Goal: Find specific page/section: Locate a particular part of the current website

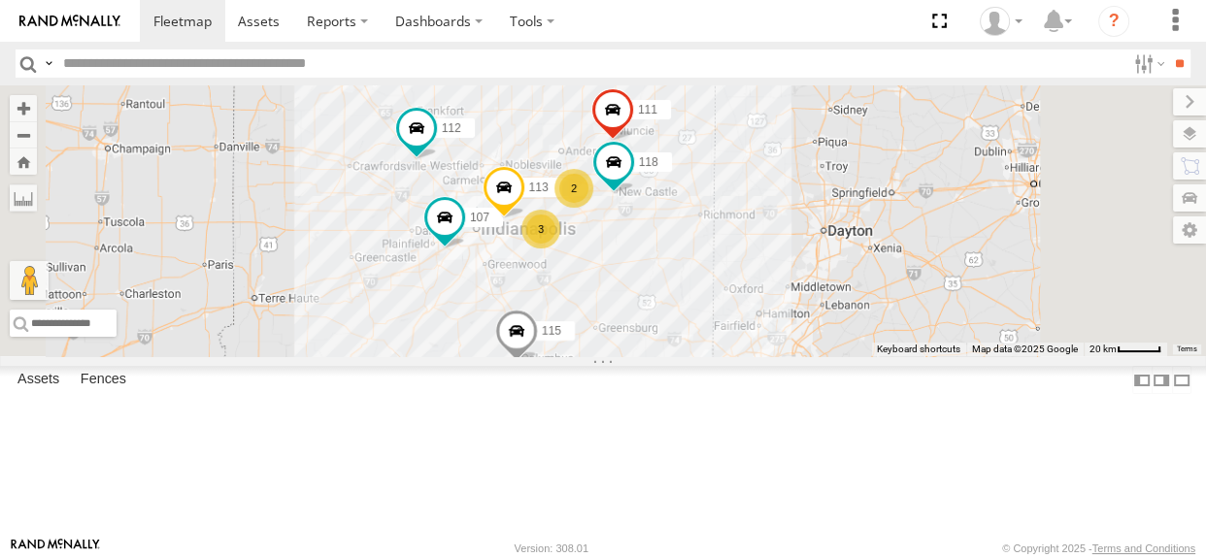
drag, startPoint x: 890, startPoint y: 332, endPoint x: 868, endPoint y: 340, distance: 22.7
click at [868, 340] on div "2 3 118 107 115 111 112 113" at bounding box center [603, 220] width 1206 height 271
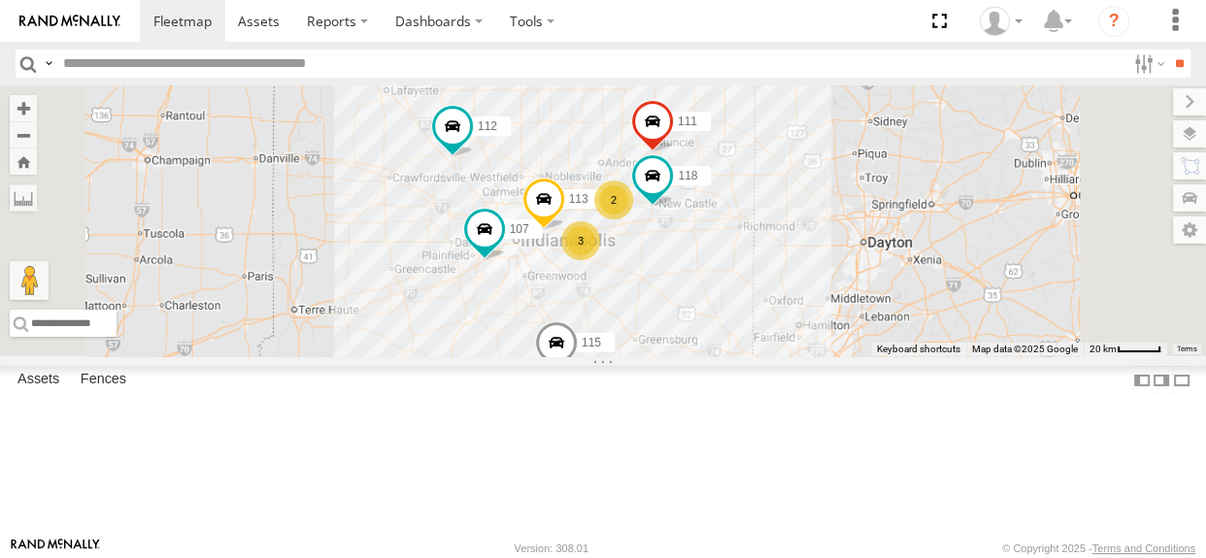
drag, startPoint x: 749, startPoint y: 236, endPoint x: 791, endPoint y: 247, distance: 43.1
click at [791, 247] on div "2 3 118 107 115 111 112 113" at bounding box center [603, 220] width 1206 height 271
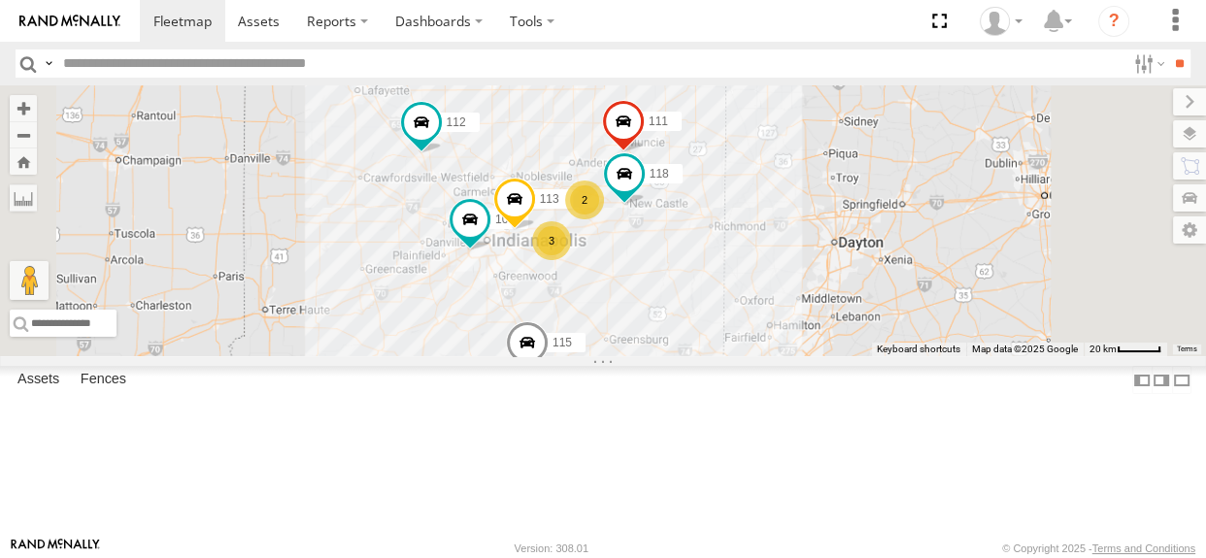
drag, startPoint x: 911, startPoint y: 346, endPoint x: 879, endPoint y: 345, distance: 32.1
click at [879, 345] on div "2 3 118 107 115 111 112 113" at bounding box center [603, 220] width 1206 height 271
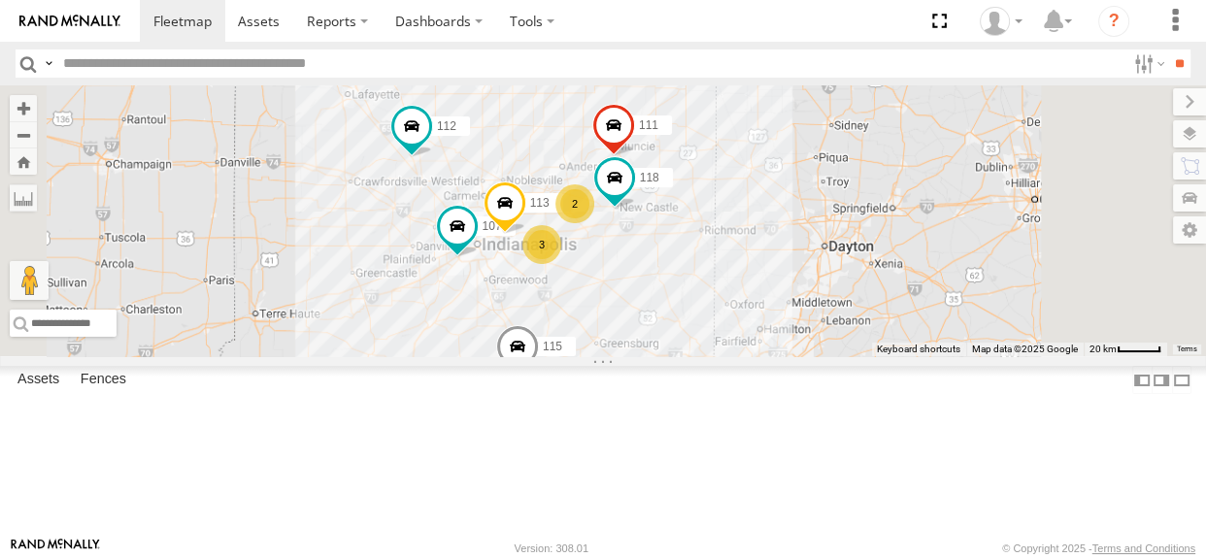
drag, startPoint x: 881, startPoint y: 344, endPoint x: 871, endPoint y: 350, distance: 11.3
click at [871, 350] on div "2 3 118 107 115 111 112 113" at bounding box center [603, 220] width 1206 height 271
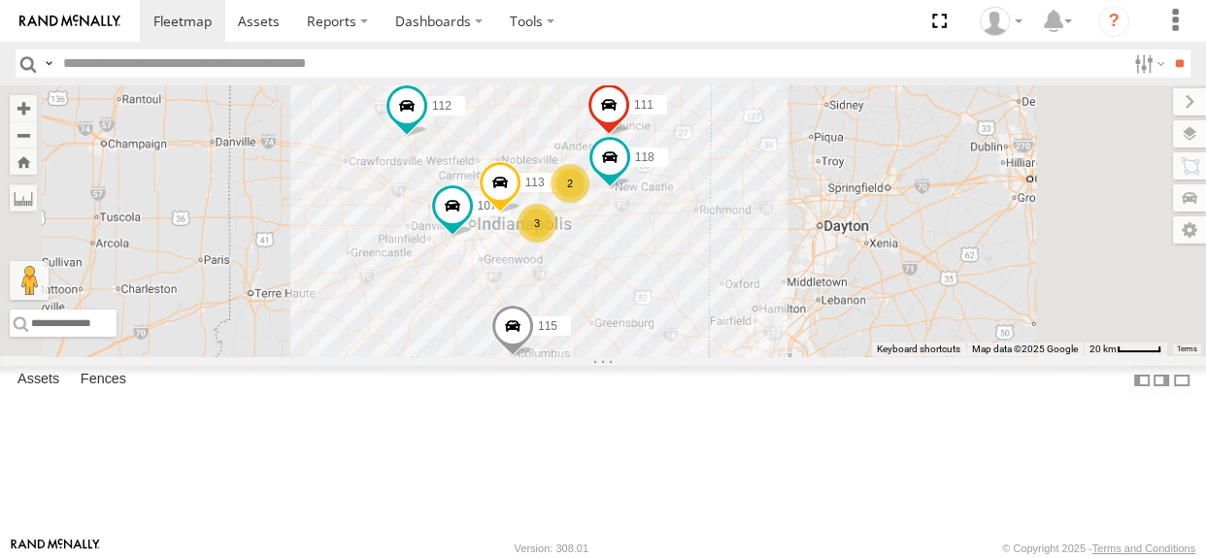
drag, startPoint x: 735, startPoint y: 247, endPoint x: 730, endPoint y: 220, distance: 26.7
click at [730, 220] on div "2 3 118 107 115 111 112 113" at bounding box center [603, 220] width 1206 height 271
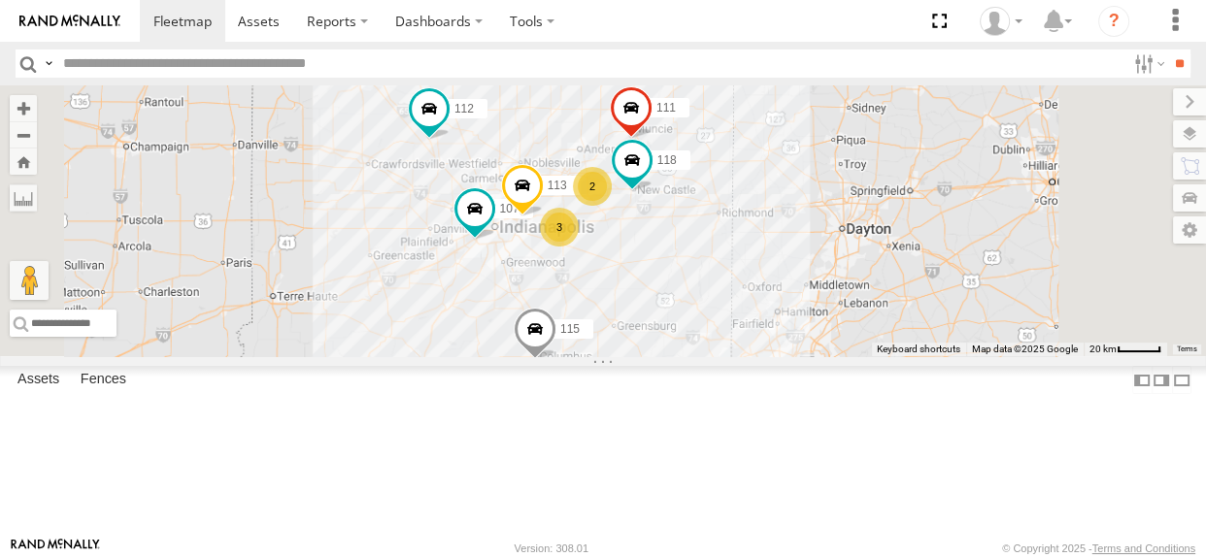
drag, startPoint x: 862, startPoint y: 339, endPoint x: 889, endPoint y: 341, distance: 26.3
click at [889, 342] on div "2 3 118 107 115 111 112 113" at bounding box center [603, 220] width 1206 height 271
click at [579, 246] on div "3" at bounding box center [559, 226] width 39 height 39
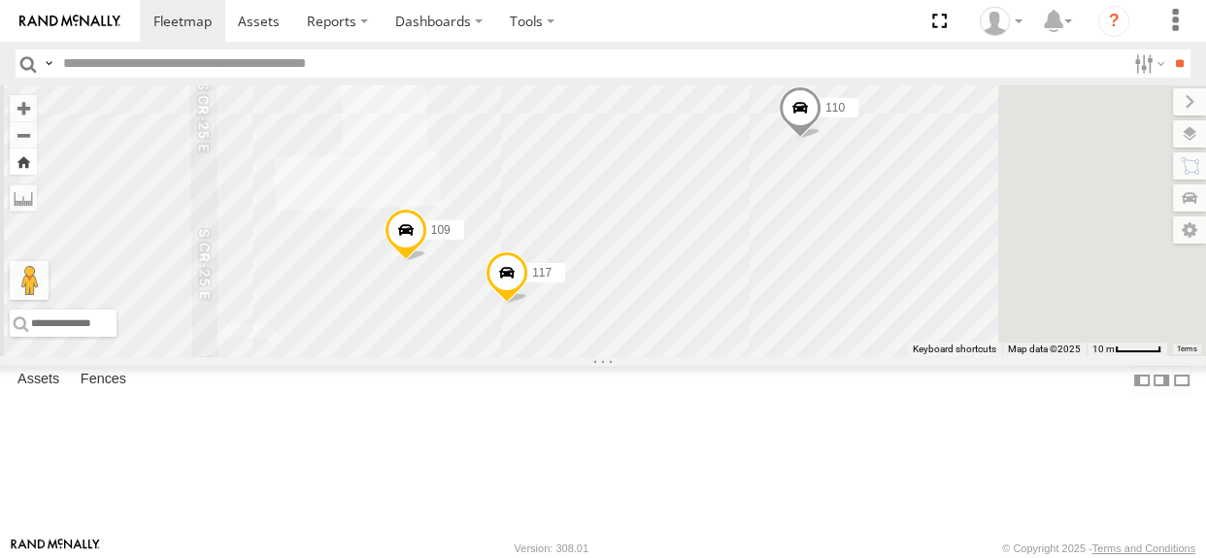
click at [37, 161] on button "Zoom Home" at bounding box center [23, 162] width 27 height 26
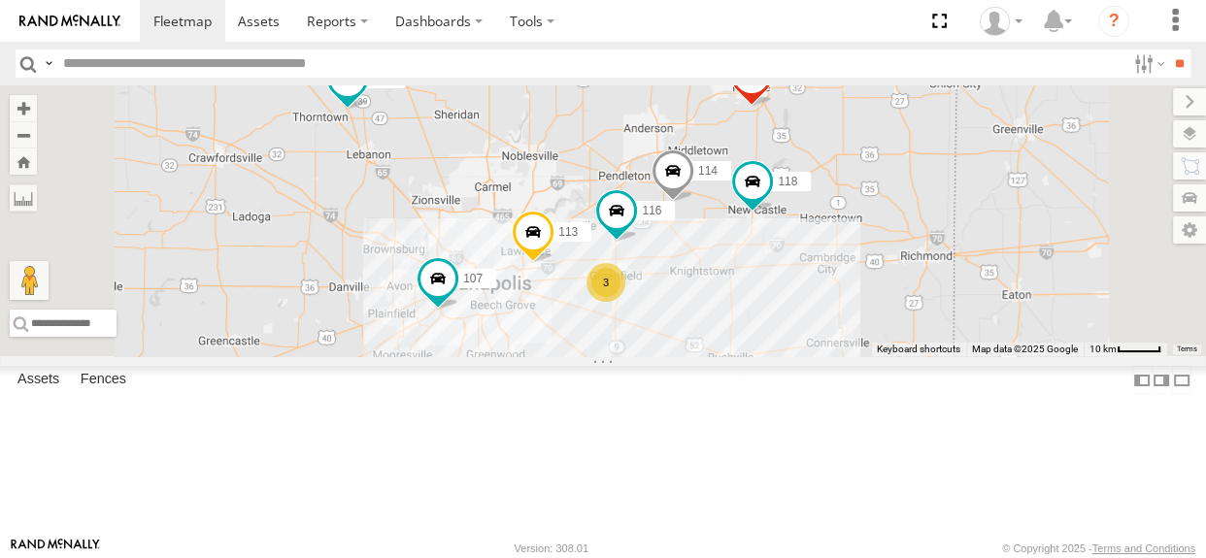
drag, startPoint x: 870, startPoint y: 422, endPoint x: 801, endPoint y: 381, distance: 80.6
click at [801, 356] on div "114 116 3 118 107 111 112 113" at bounding box center [603, 220] width 1206 height 271
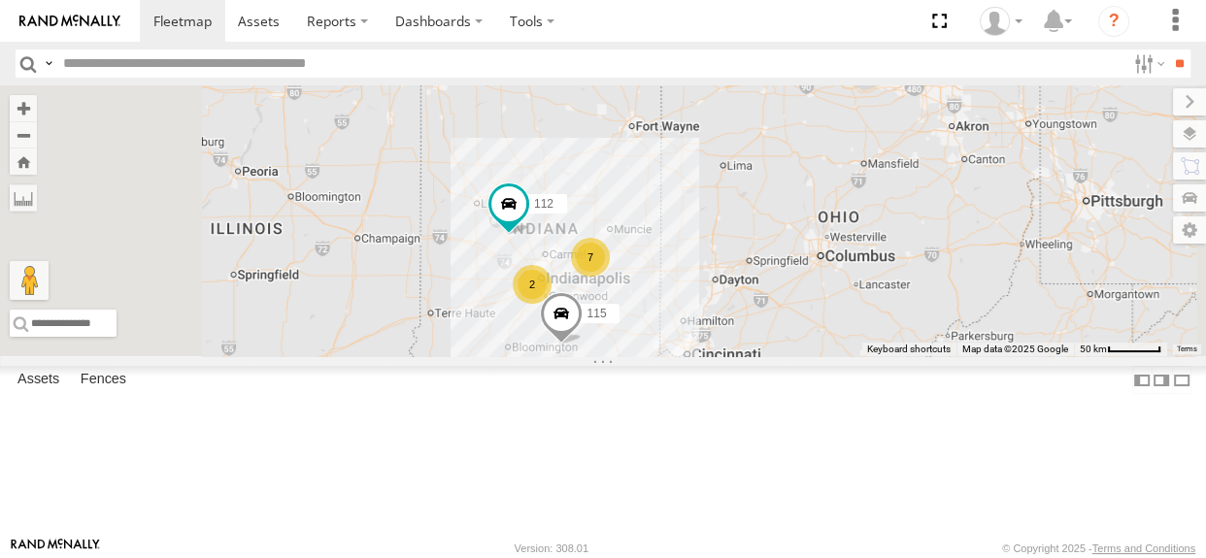
drag, startPoint x: 772, startPoint y: 350, endPoint x: 778, endPoint y: 333, distance: 17.5
click at [778, 333] on div "112 7 2 115" at bounding box center [603, 220] width 1206 height 271
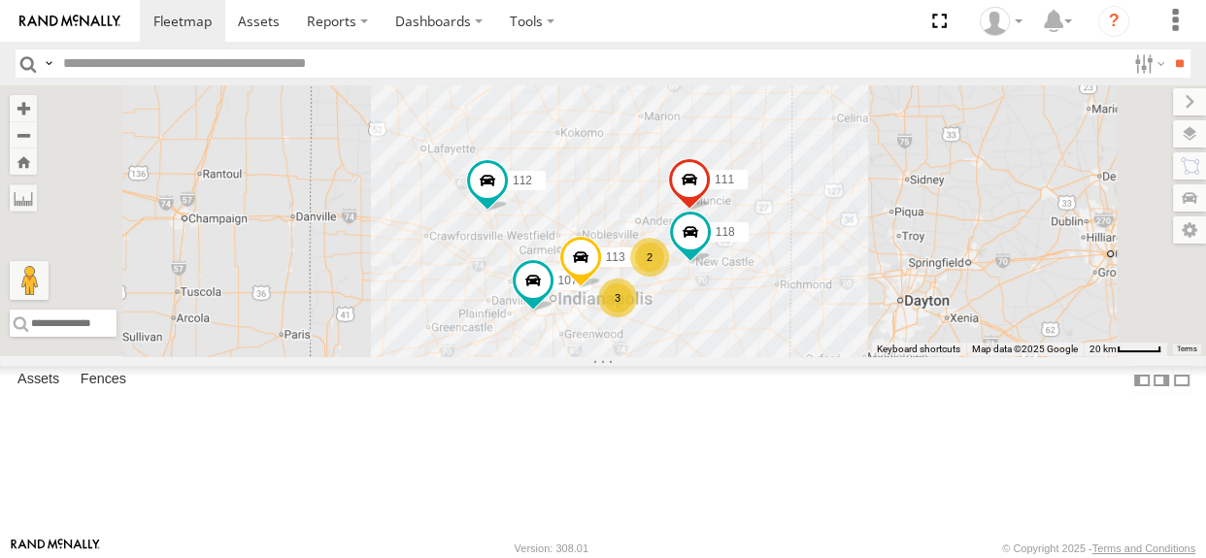
drag, startPoint x: 780, startPoint y: 316, endPoint x: 796, endPoint y: 261, distance: 56.8
click at [796, 264] on div "112 115 2 3 118 107 111 113" at bounding box center [603, 220] width 1206 height 271
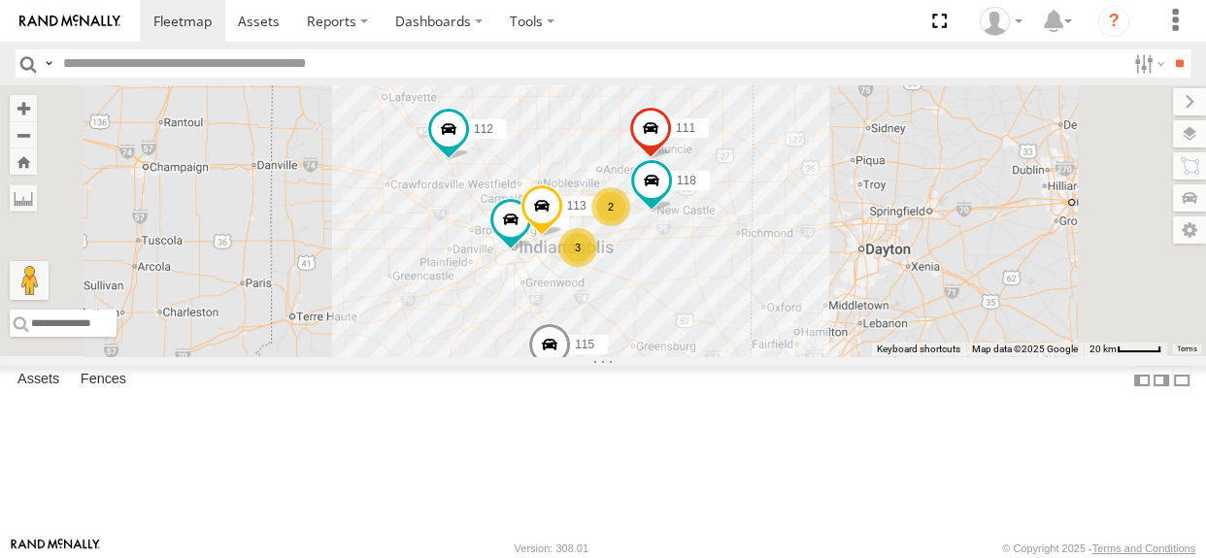
drag, startPoint x: 707, startPoint y: 273, endPoint x: 642, endPoint y: 297, distance: 69.5
click at [642, 297] on div "112 115 2 3 118 107 111 113" at bounding box center [603, 220] width 1206 height 271
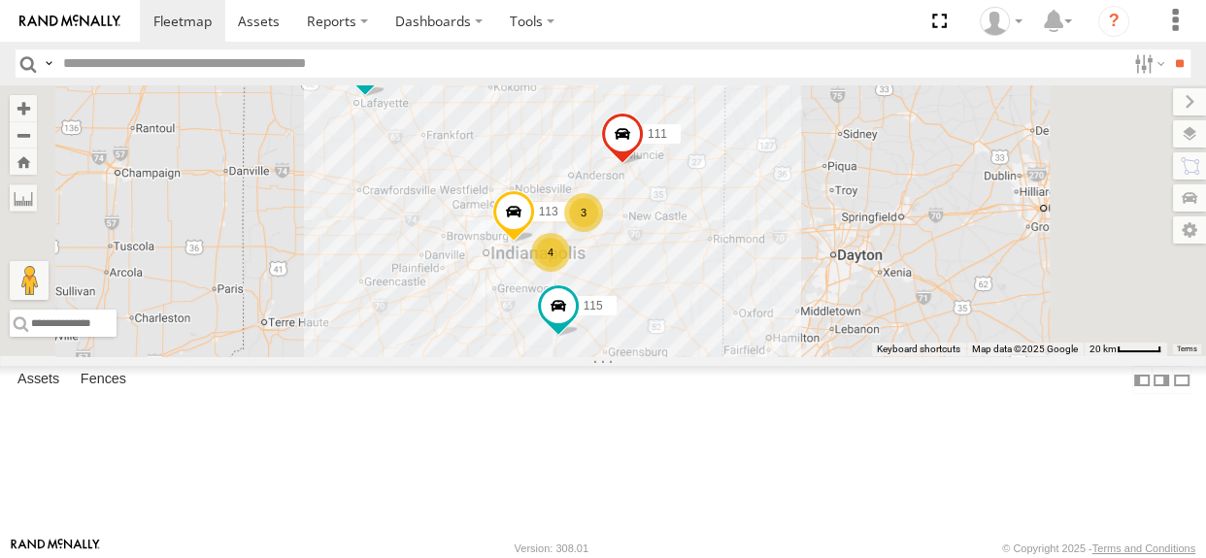
drag, startPoint x: 664, startPoint y: 247, endPoint x: 631, endPoint y: 253, distance: 33.5
click at [631, 253] on div "3 4 115 111 112 113" at bounding box center [603, 220] width 1206 height 271
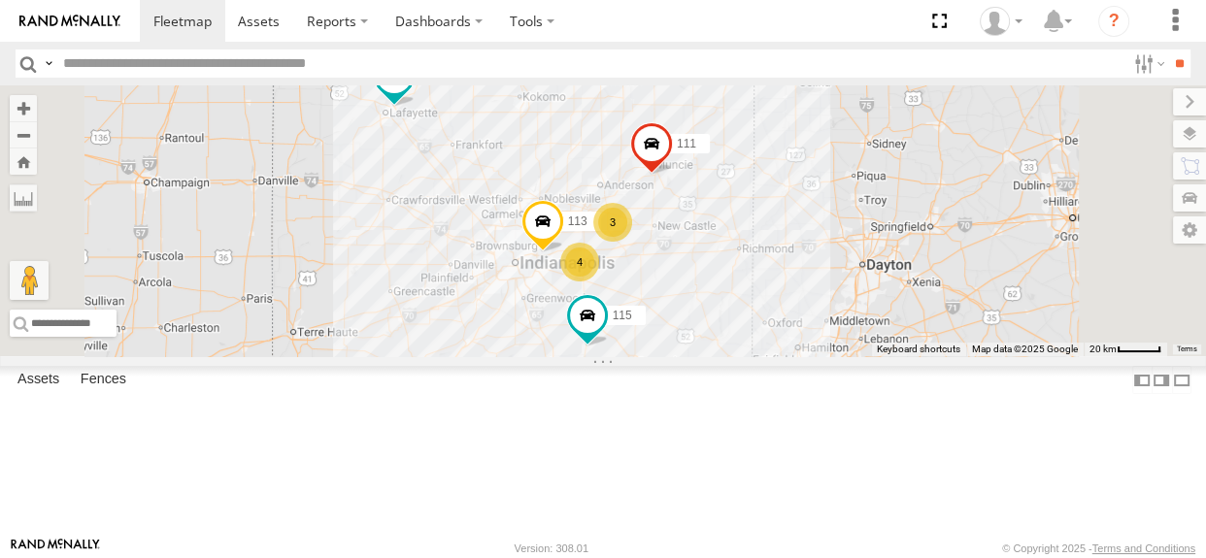
drag, startPoint x: 631, startPoint y: 253, endPoint x: 663, endPoint y: 266, distance: 34.8
click at [663, 262] on div "3 4 115 111 112 113" at bounding box center [603, 220] width 1206 height 271
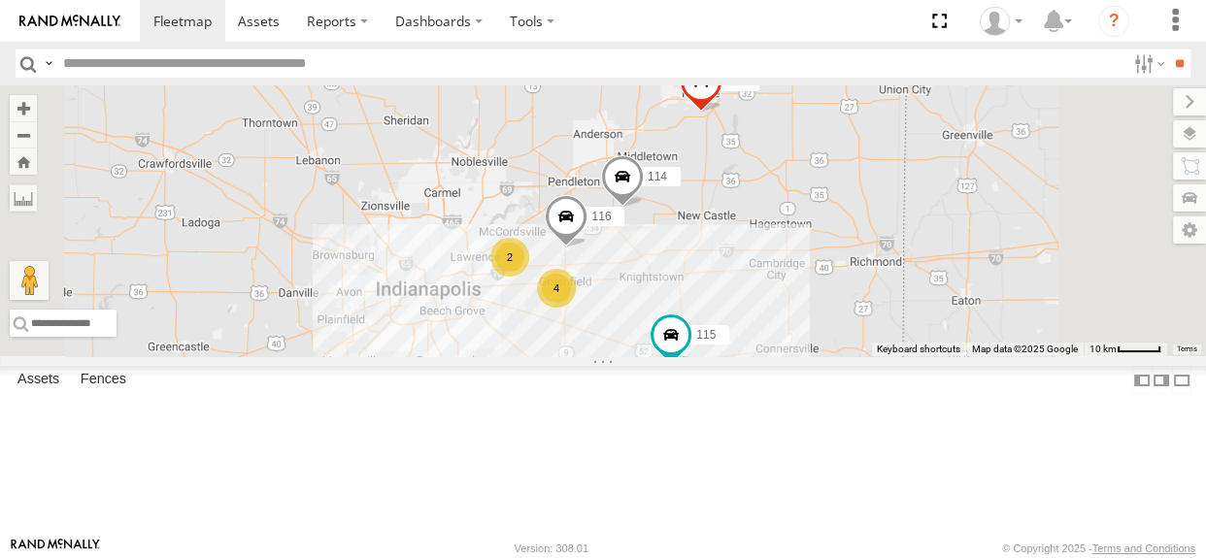
drag, startPoint x: 904, startPoint y: 435, endPoint x: 846, endPoint y: 419, distance: 60.6
click at [846, 356] on div "114 116 4 2 115 111" at bounding box center [603, 220] width 1206 height 271
click at [576, 308] on div "4" at bounding box center [556, 288] width 39 height 39
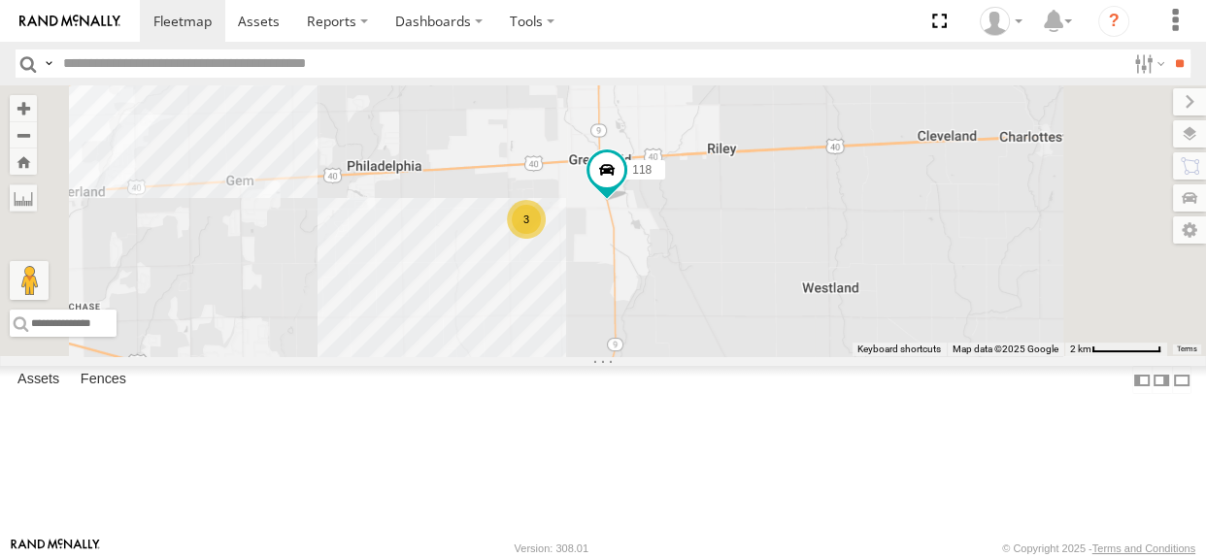
drag, startPoint x: 867, startPoint y: 357, endPoint x: 816, endPoint y: 321, distance: 63.3
click at [816, 321] on div "114 116 115 111 118 3" at bounding box center [603, 220] width 1206 height 271
